Goal: Information Seeking & Learning: Learn about a topic

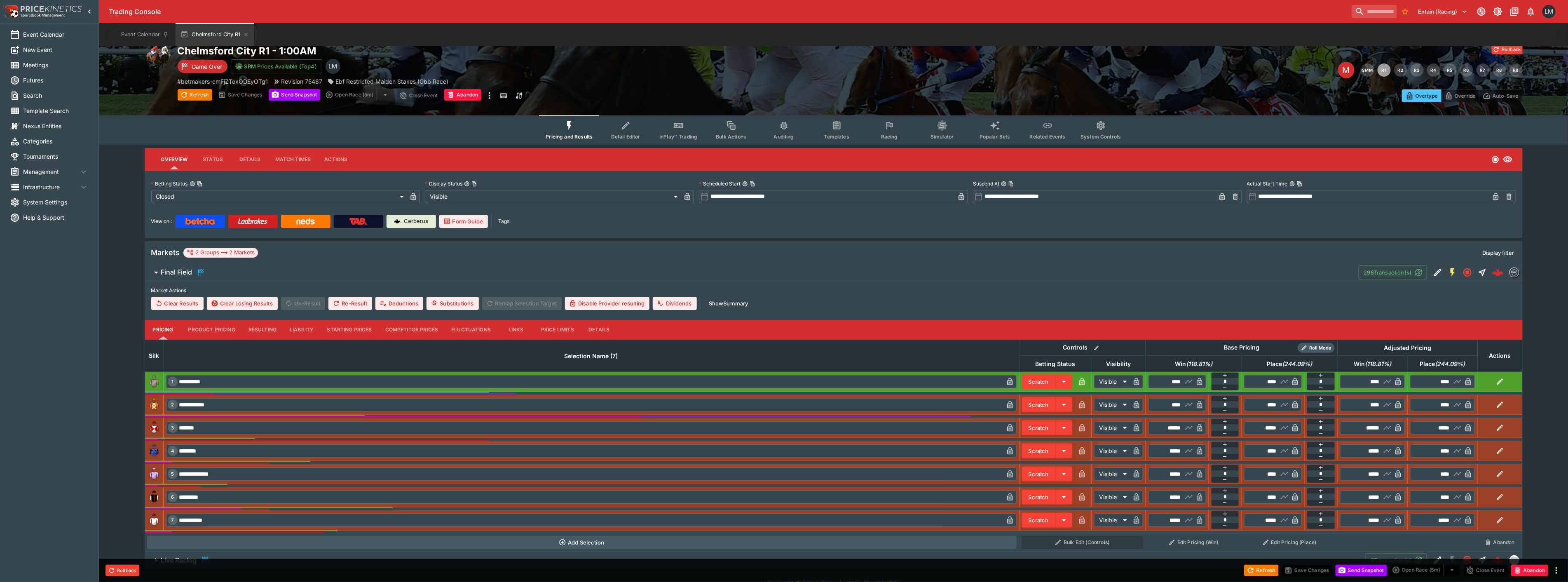
scroll to position [29, 0]
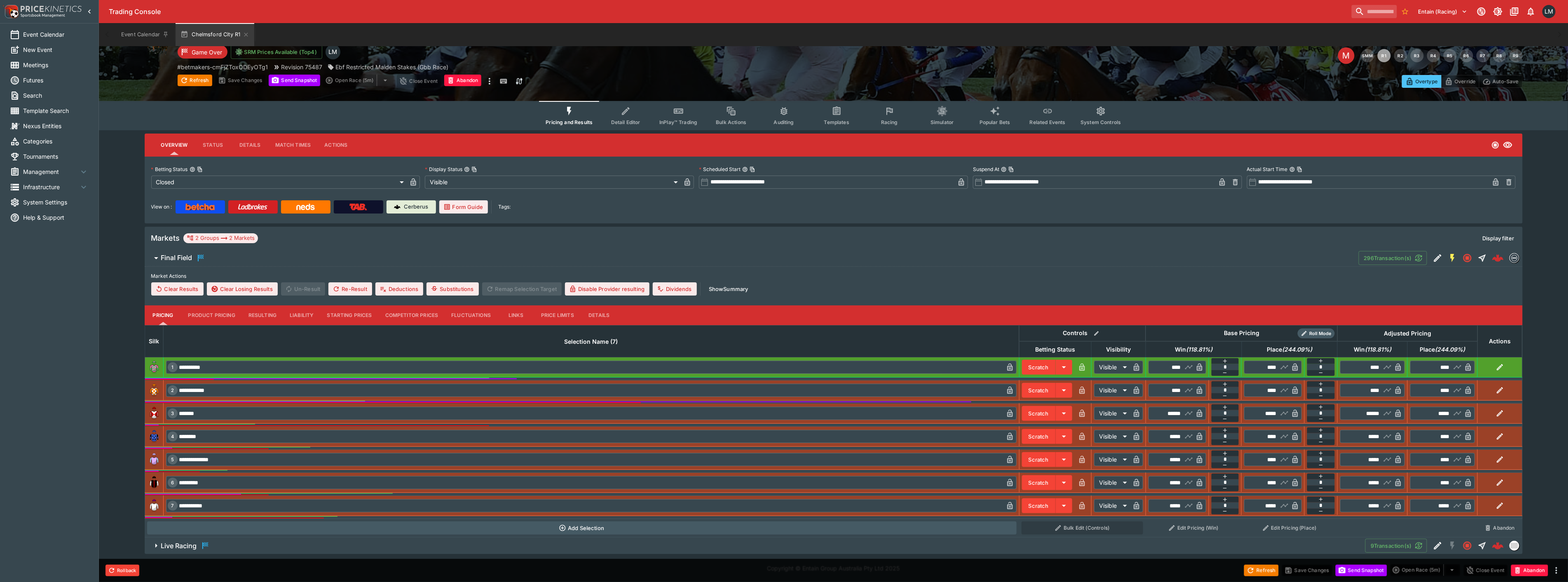
click at [222, 316] on button "Product Pricing" at bounding box center [212, 315] width 60 height 20
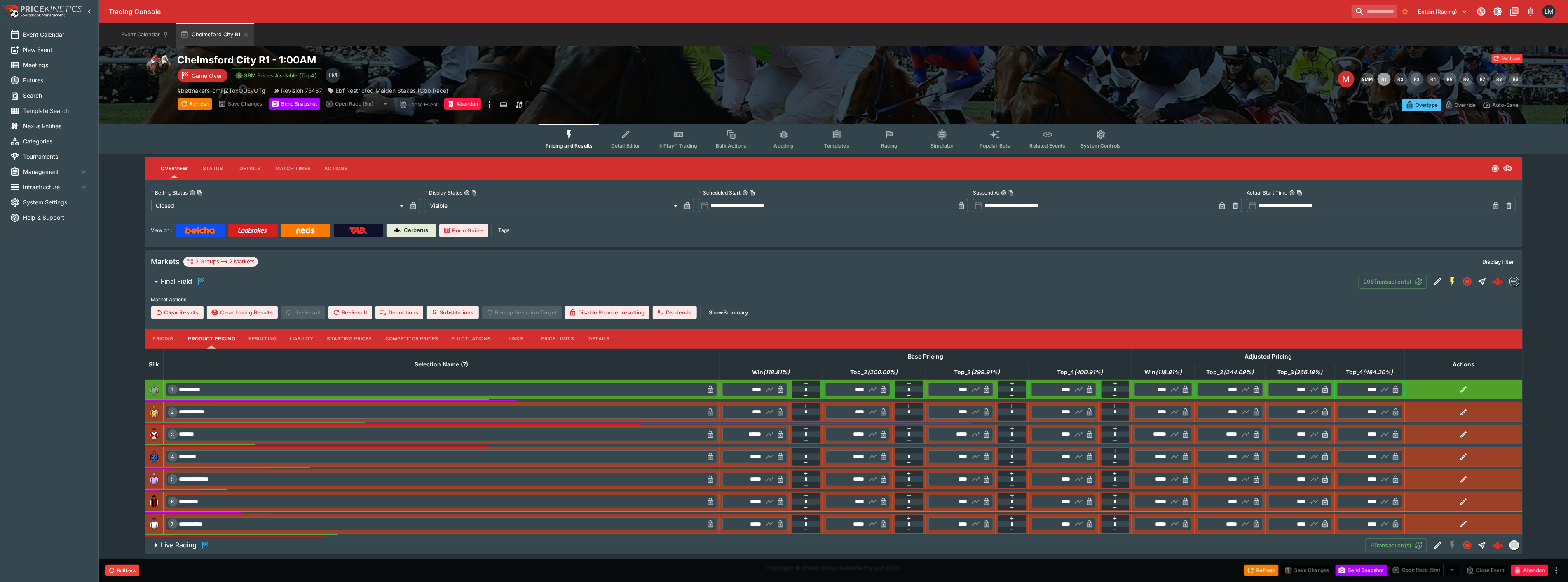
scroll to position [5, 0]
click at [602, 338] on button "Details" at bounding box center [599, 339] width 37 height 20
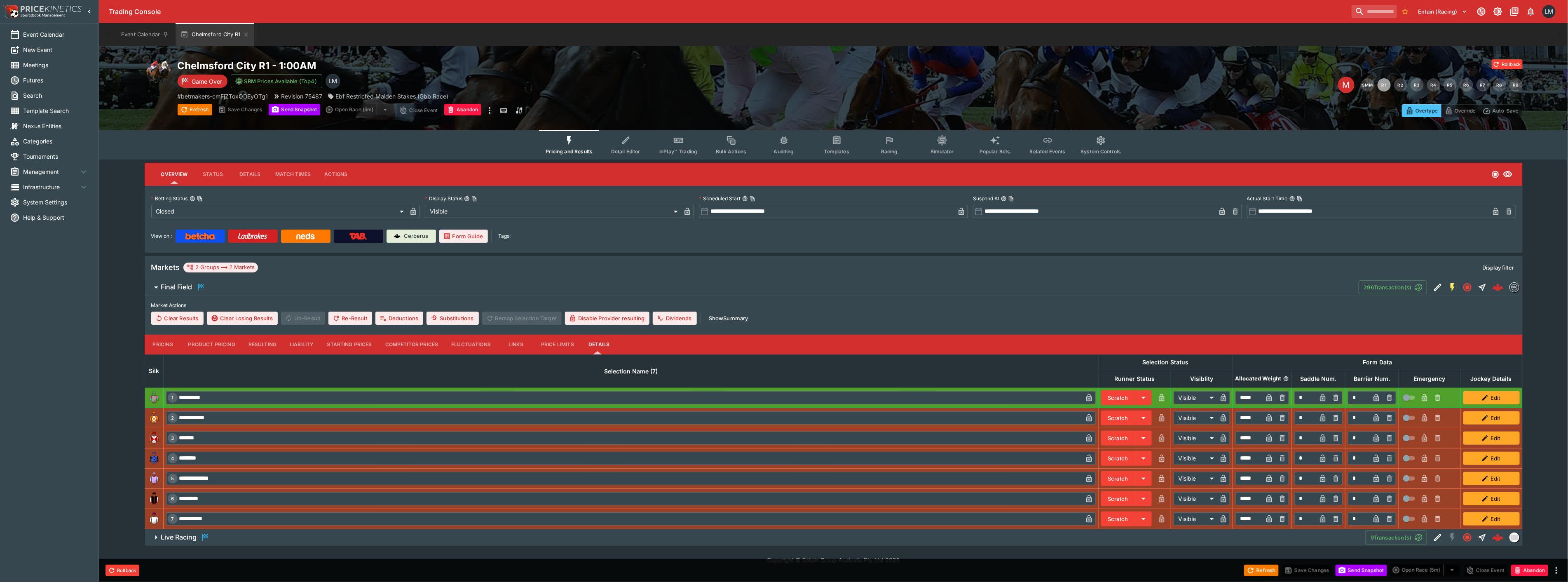
scroll to position [0, 0]
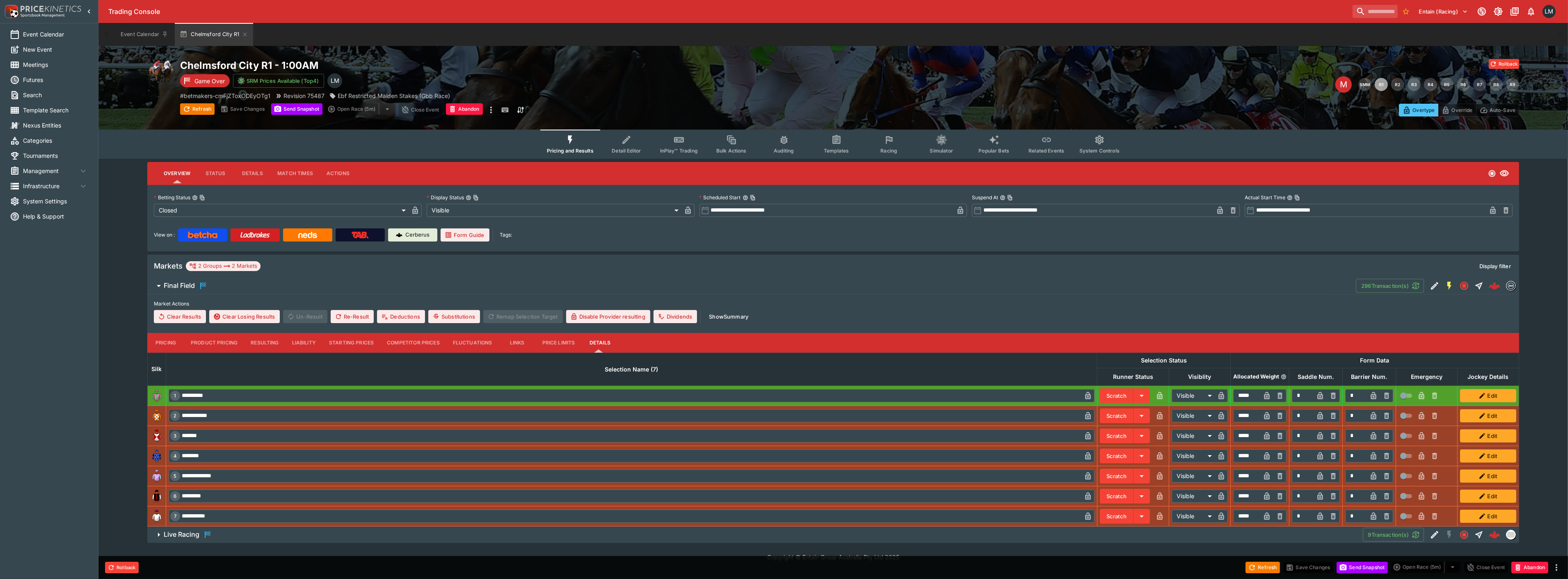
click at [1544, 334] on div "**********" at bounding box center [833, 294] width 1469 height 497
click at [631, 150] on span "Detail Editor" at bounding box center [626, 151] width 29 height 6
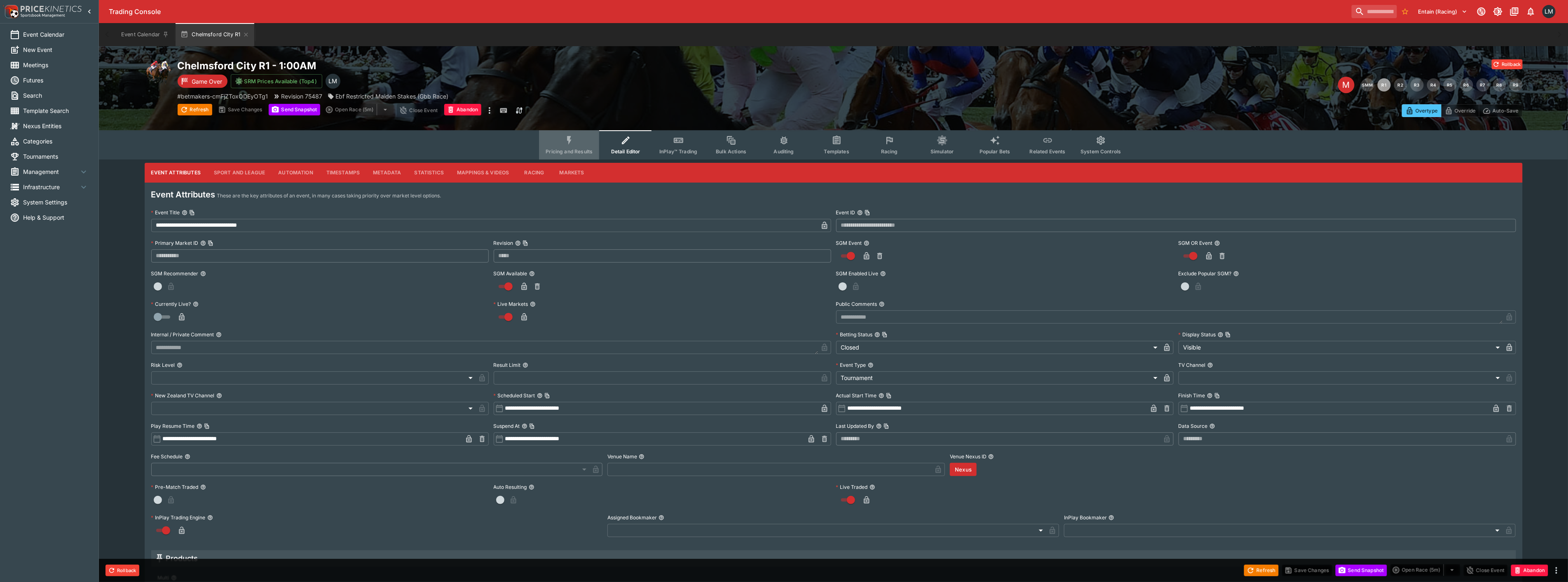
click at [565, 150] on span "Pricing and Results" at bounding box center [569, 152] width 47 height 6
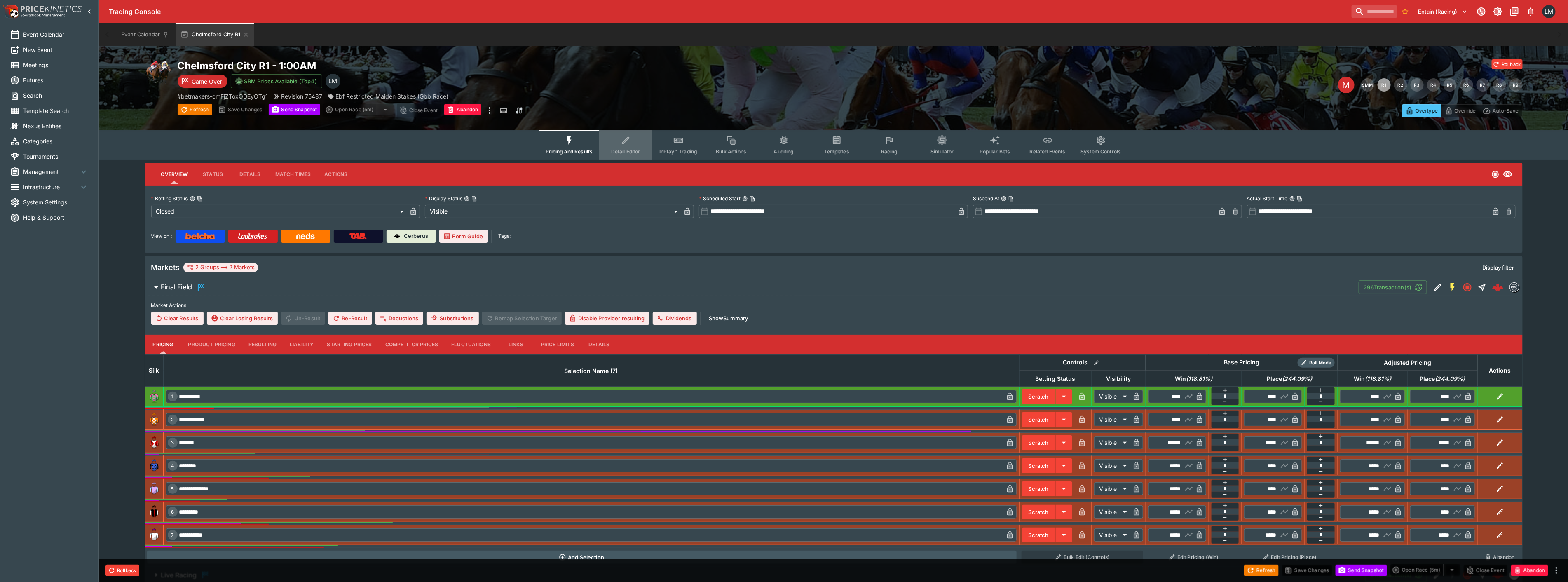
click at [611, 147] on button "Detail Editor" at bounding box center [625, 145] width 53 height 29
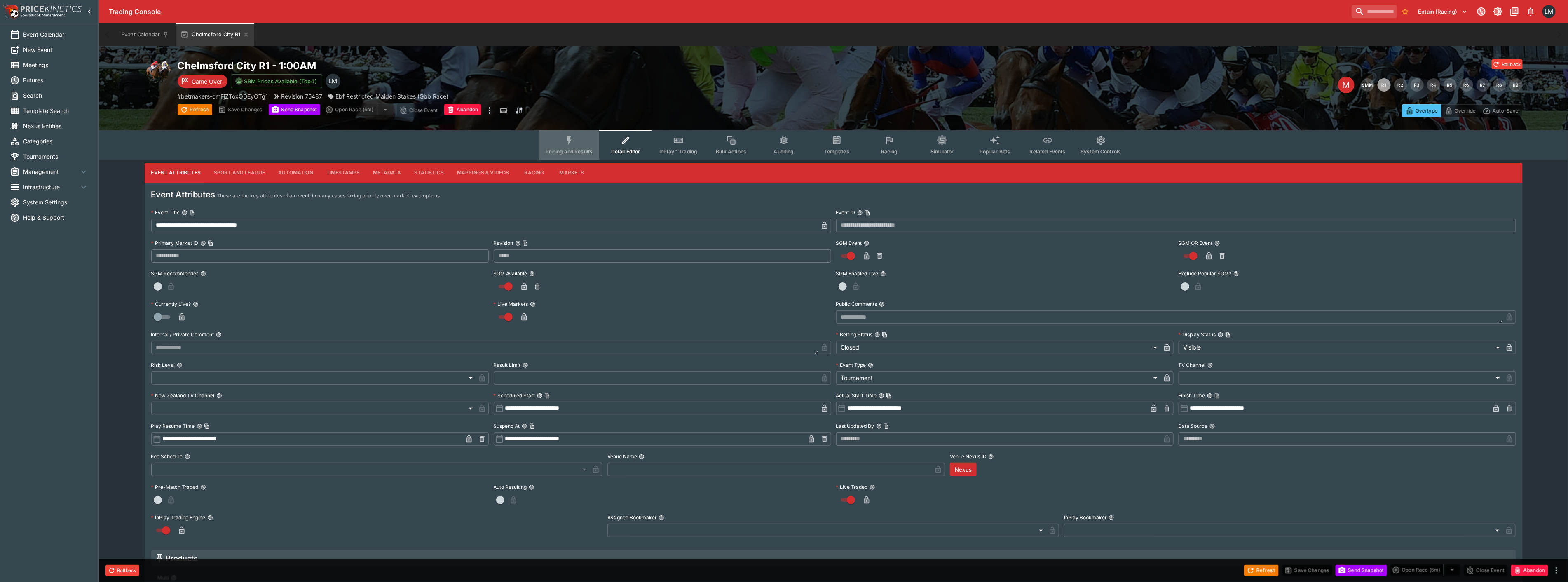
click at [570, 142] on icon "Event type filters" at bounding box center [570, 141] width 11 height 11
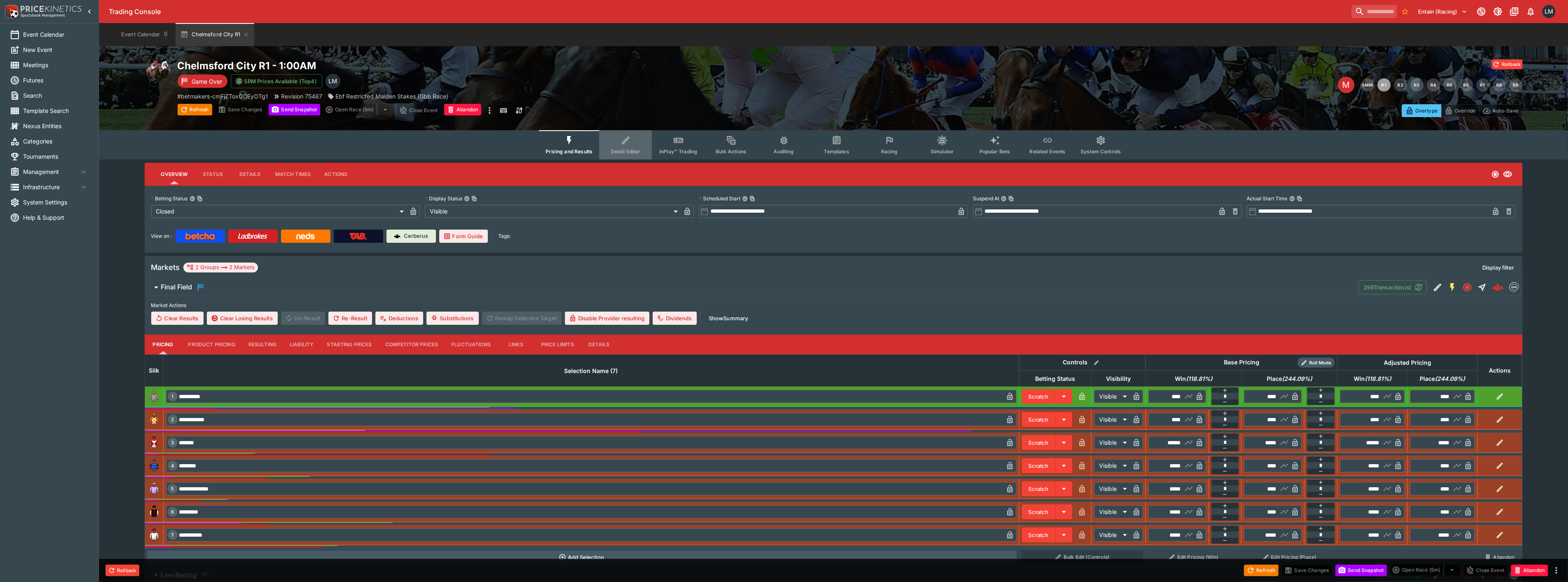
click at [611, 143] on button "Detail Editor" at bounding box center [625, 145] width 53 height 29
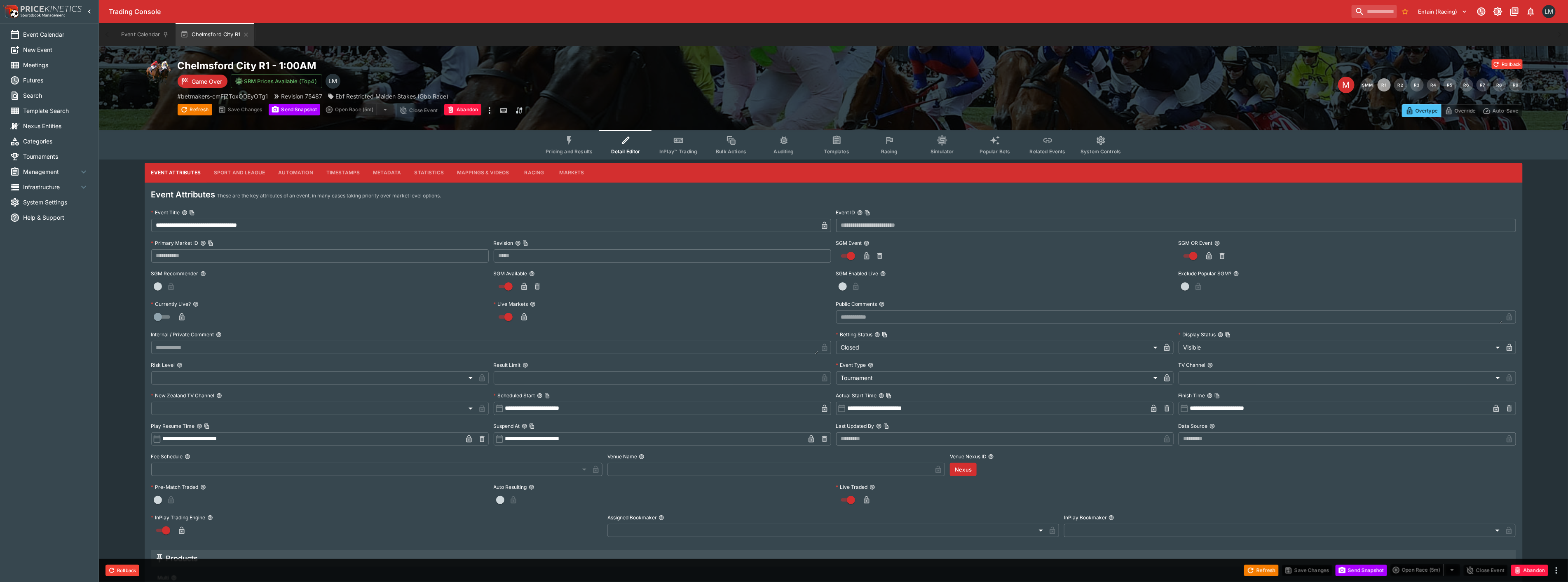
click at [540, 168] on button "Racing" at bounding box center [534, 172] width 37 height 20
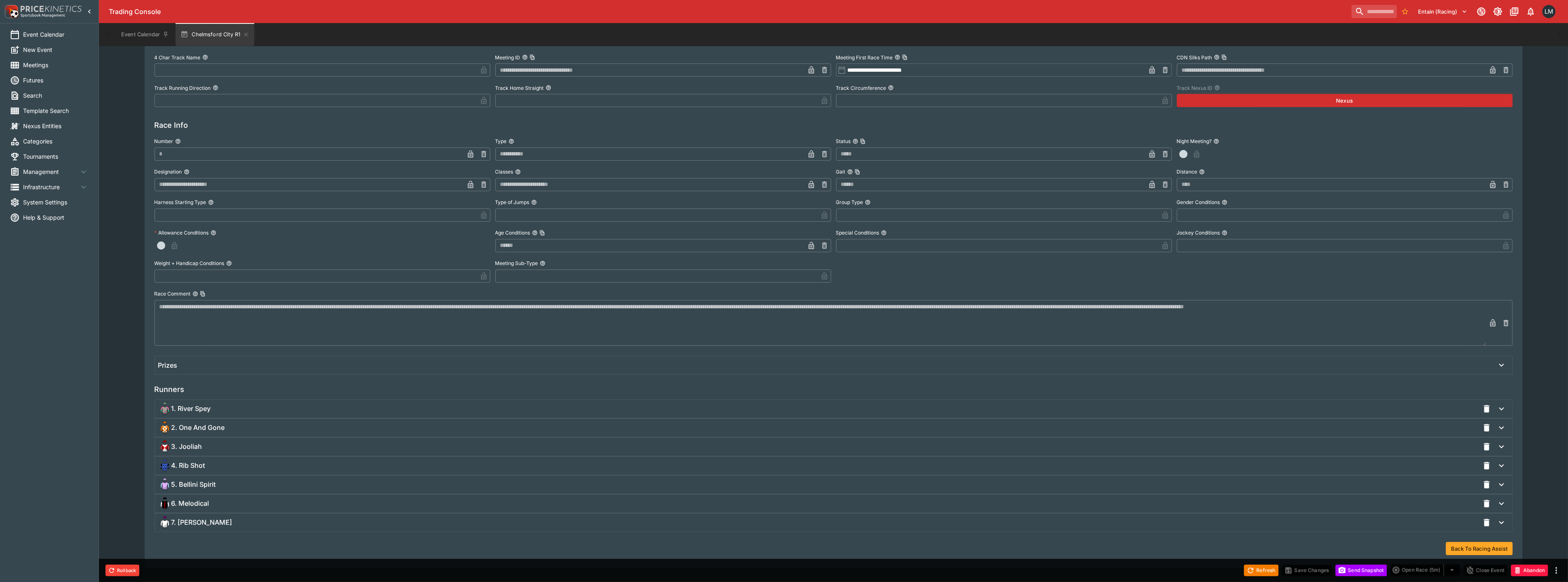
scroll to position [320, 0]
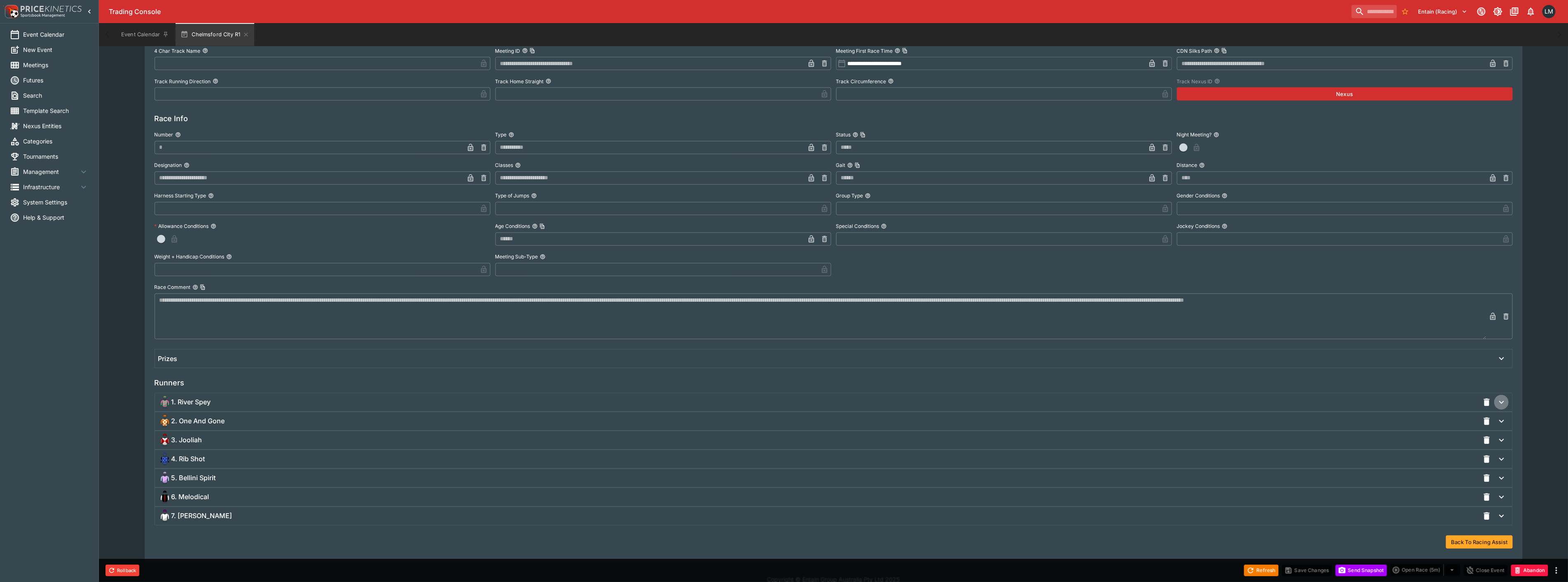
click at [1504, 400] on icon "button" at bounding box center [1501, 402] width 10 height 10
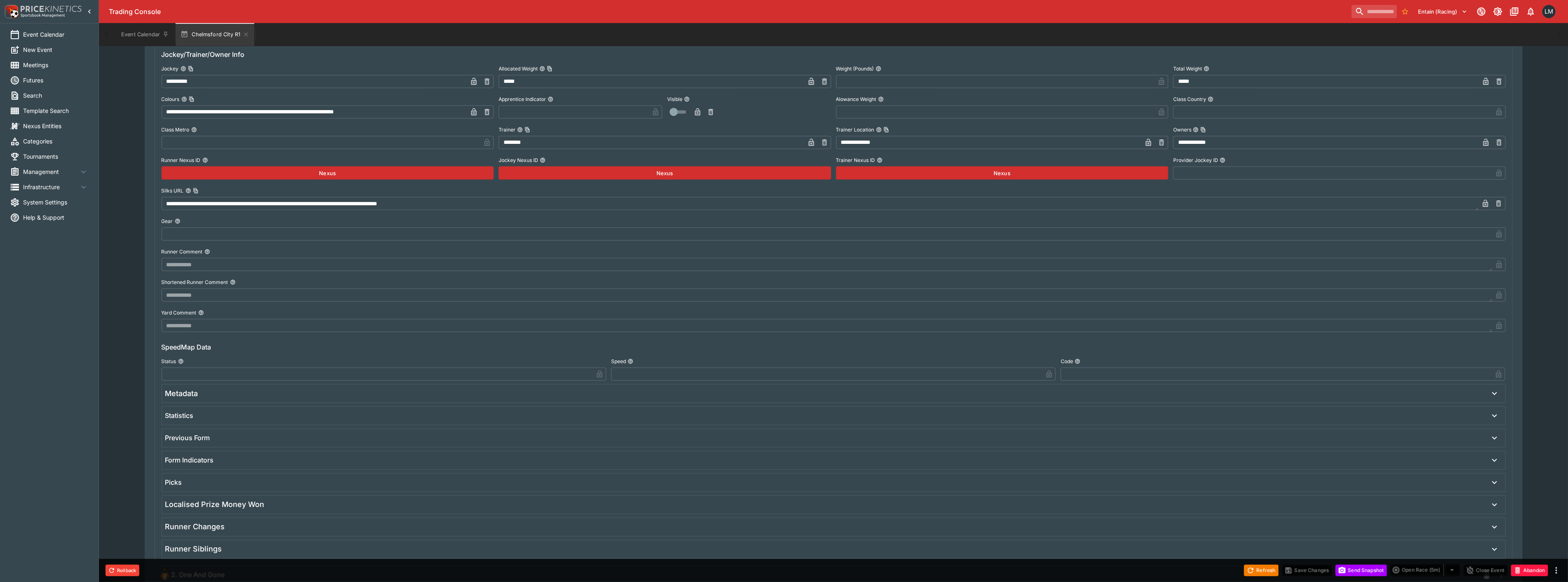
scroll to position [1053, 0]
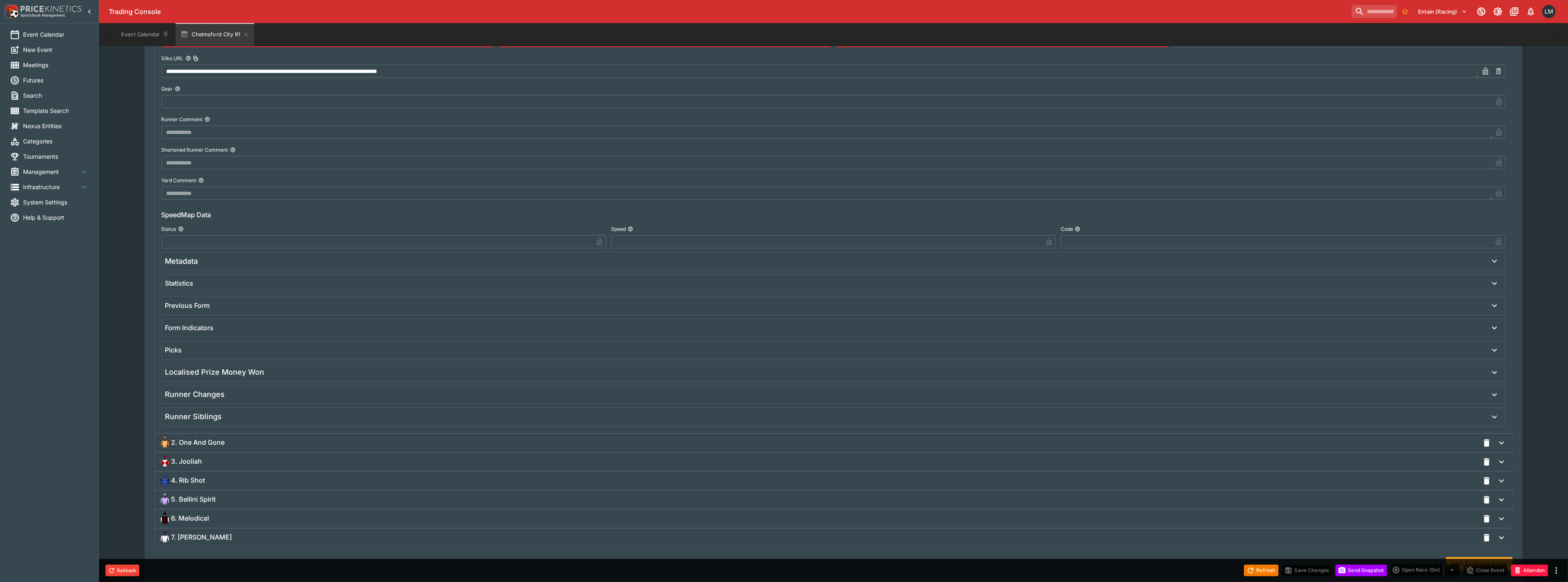
click at [1487, 260] on button "button" at bounding box center [1494, 261] width 15 height 15
